Goal: Book appointment/travel/reservation

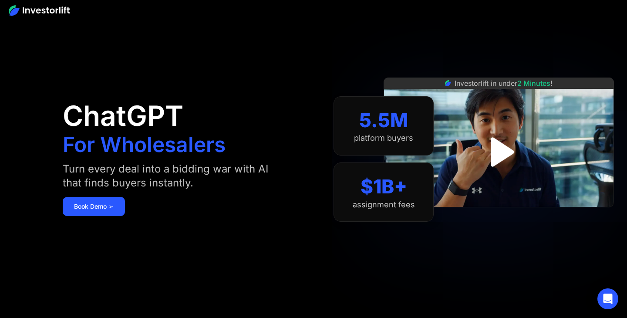
click at [501, 149] on img "open lightbox" at bounding box center [499, 151] width 53 height 53
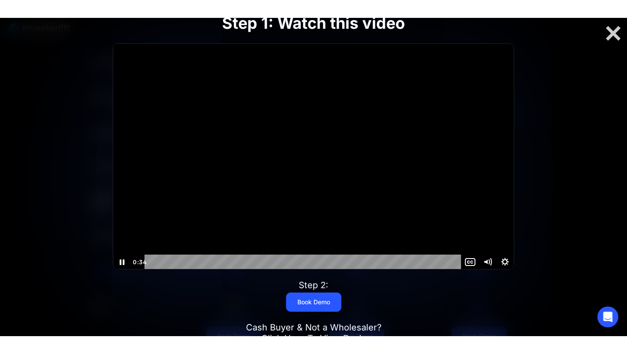
scroll to position [4149, 0]
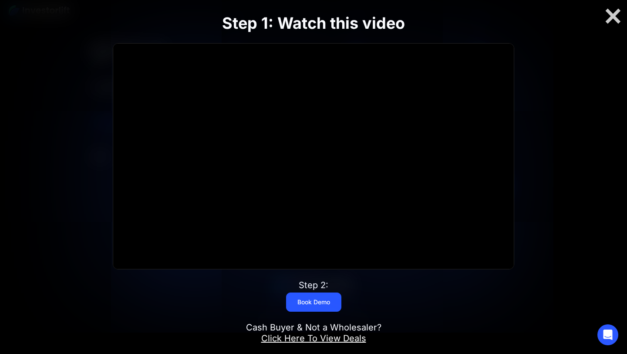
click at [350, 318] on link "Click Here To View Deals" at bounding box center [313, 338] width 105 height 10
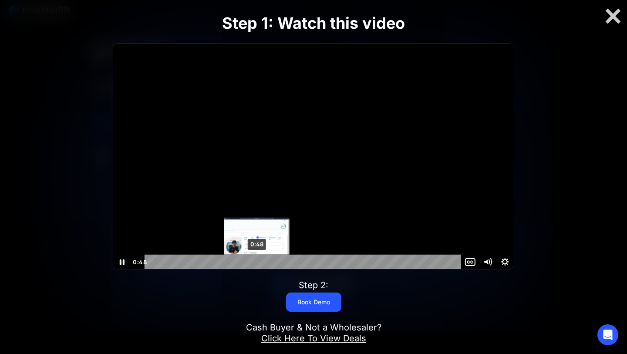
scroll to position [0, 0]
click at [237, 261] on div "0:48" at bounding box center [304, 261] width 306 height 15
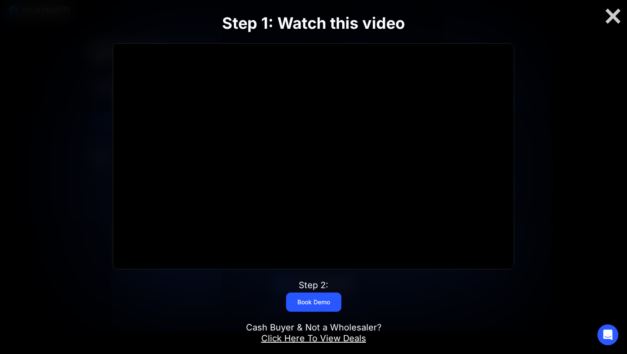
click at [306, 290] on div "Step 1: Watch this video Click for sound @keyframes VOLUME_SMALL_WAVE_FLASH { 0…" at bounding box center [314, 177] width 502 height 382
click at [310, 298] on link "Book Demo" at bounding box center [313, 301] width 55 height 19
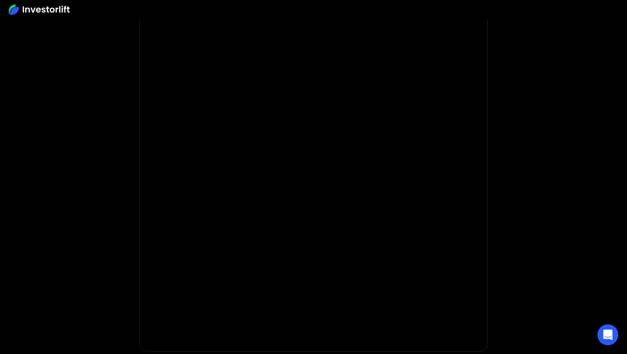
scroll to position [51, 0]
